Goal: Navigation & Orientation: Find specific page/section

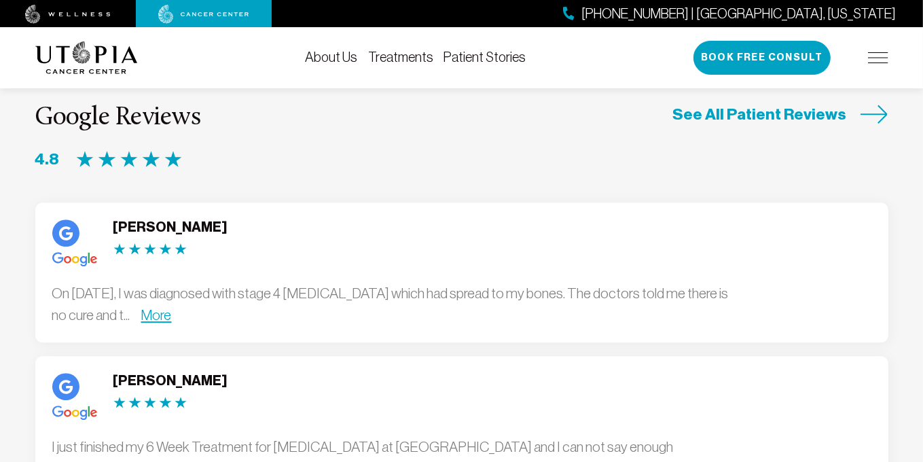
scroll to position [3615, 0]
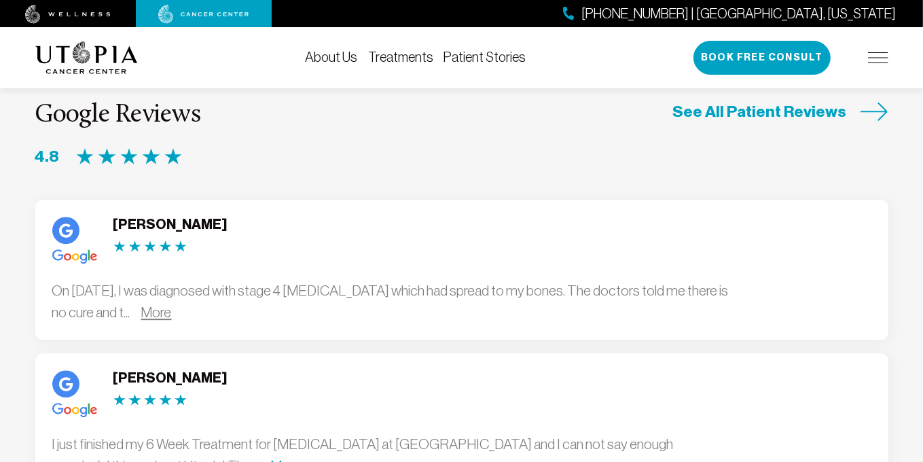
click at [172, 304] on link "More" at bounding box center [156, 312] width 31 height 16
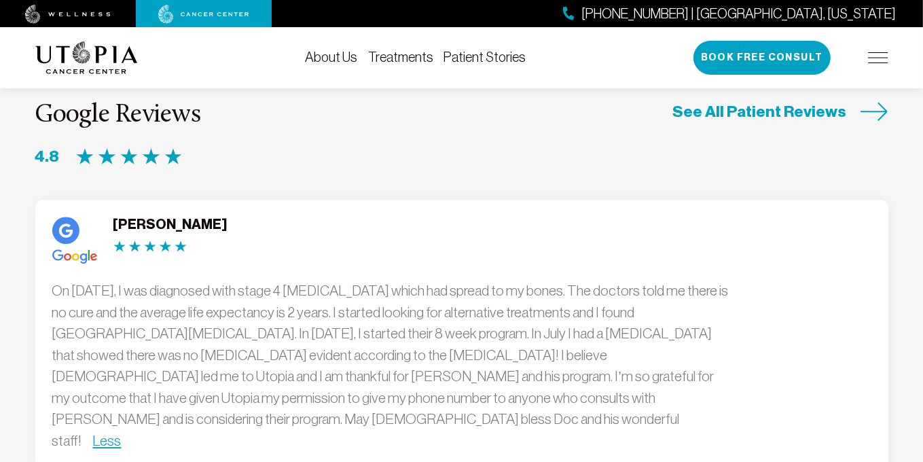
click at [102, 57] on img at bounding box center [86, 57] width 103 height 33
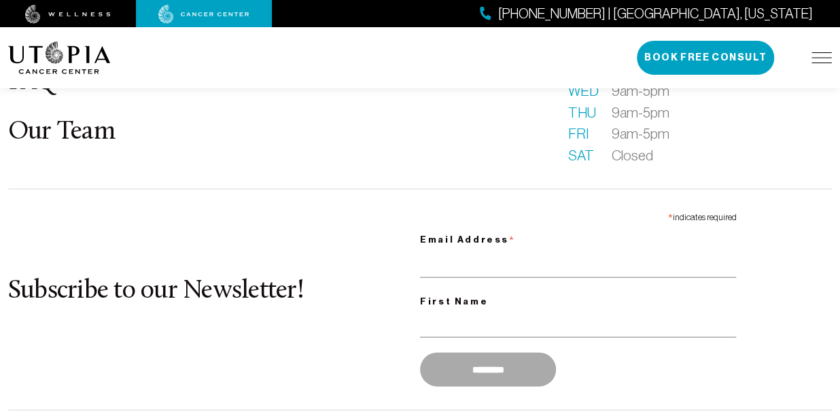
scroll to position [3464, 0]
